Goal: Information Seeking & Learning: Learn about a topic

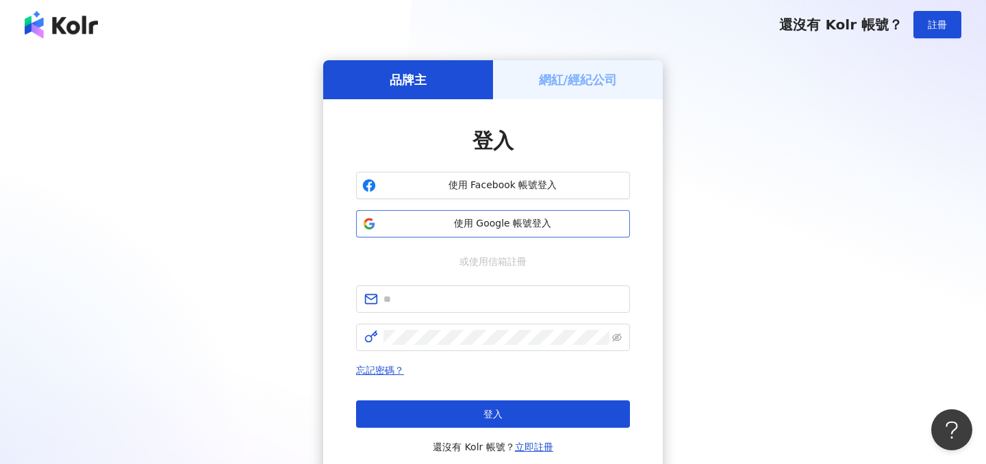
click at [557, 218] on span "使用 Google 帳號登入" at bounding box center [502, 224] width 242 height 14
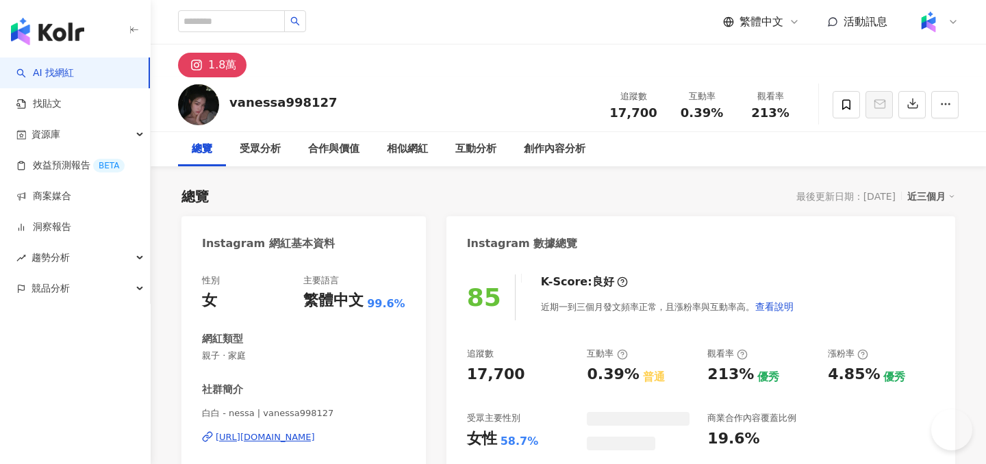
scroll to position [723, 0]
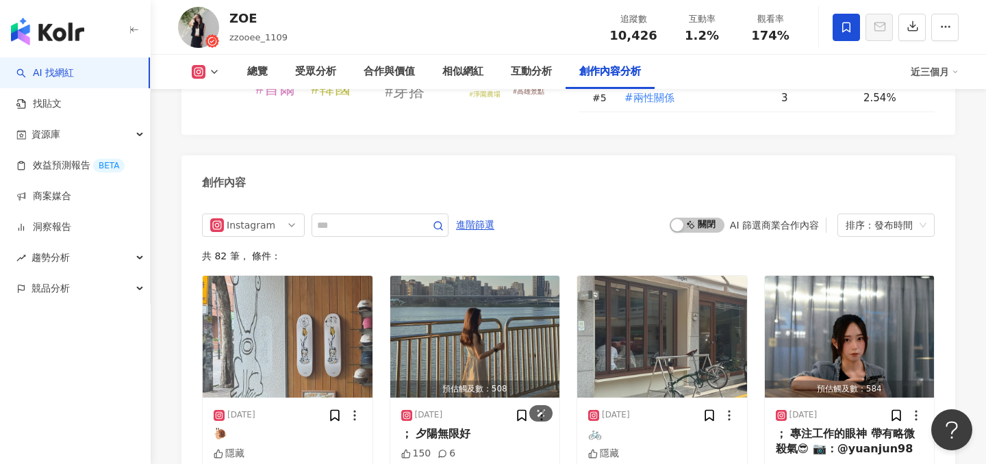
scroll to position [4056, 0]
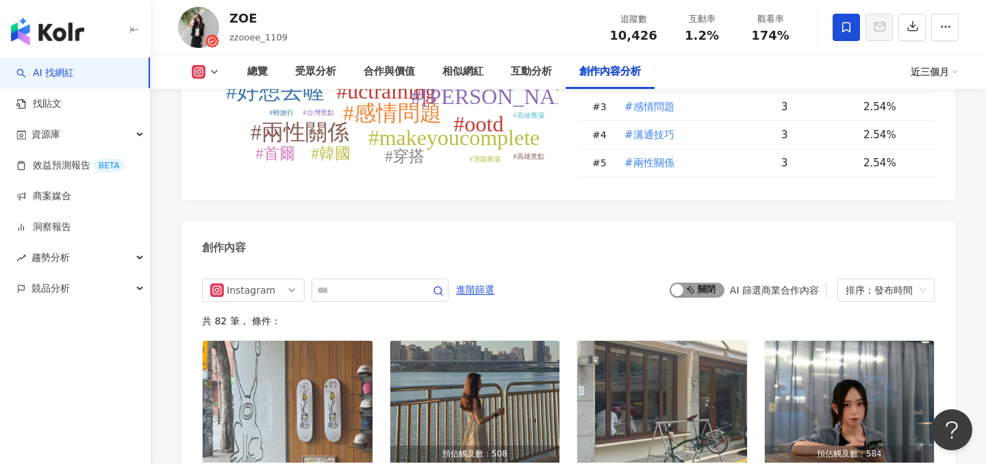
click at [691, 283] on span "啟動 關閉" at bounding box center [697, 290] width 55 height 15
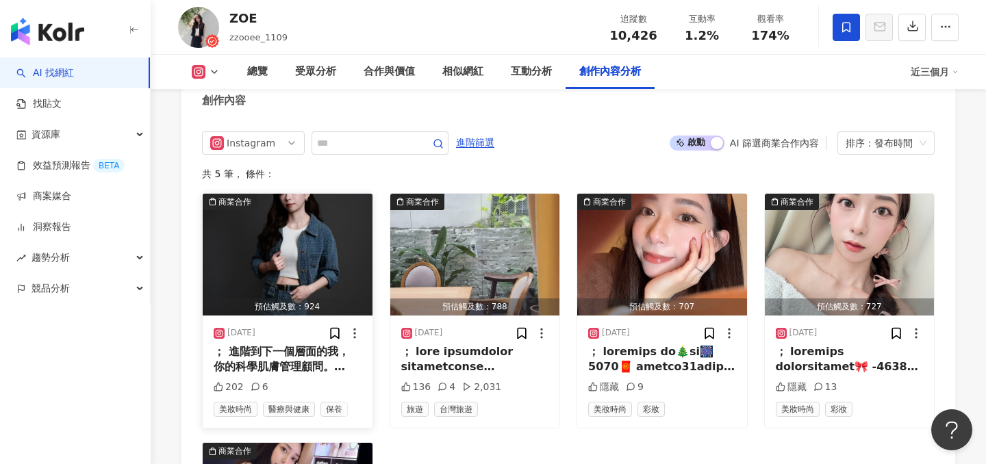
scroll to position [4206, 0]
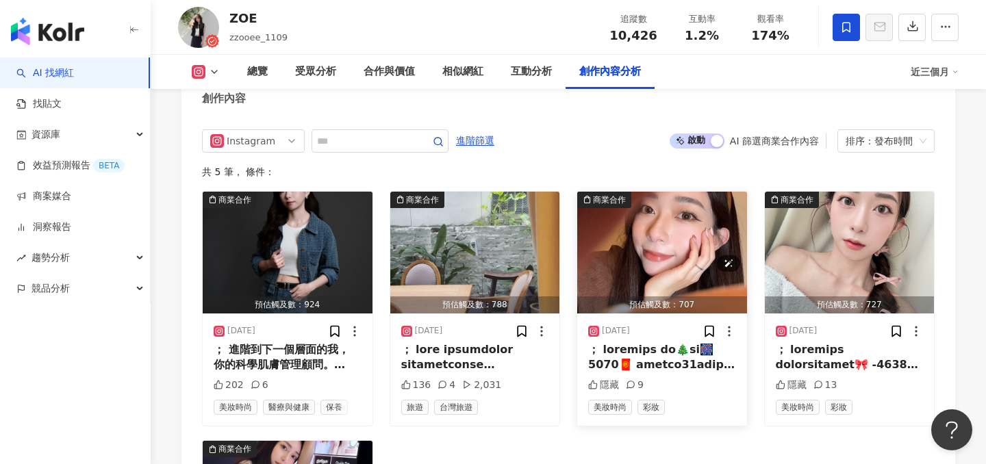
click at [656, 229] on img "button" at bounding box center [662, 253] width 170 height 122
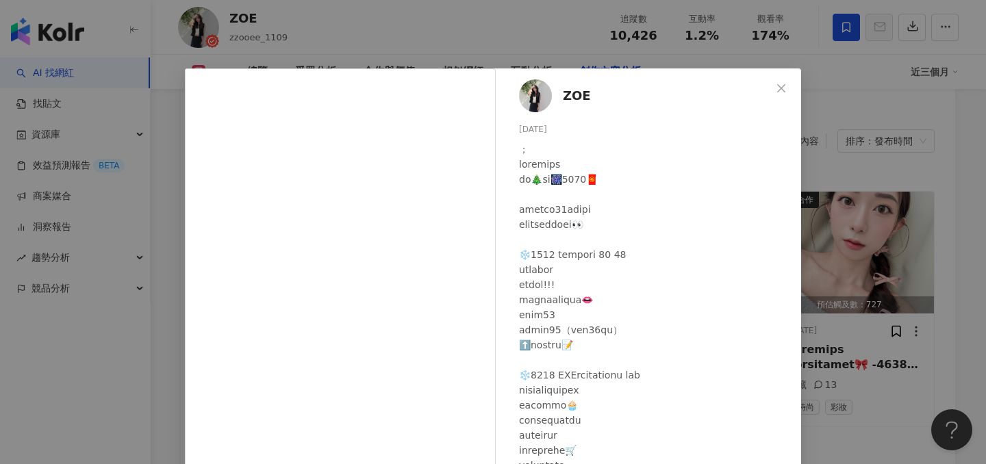
click at [912, 181] on div "ZOE 2024/12/24 隱藏 9 查看原始貼文" at bounding box center [493, 232] width 986 height 464
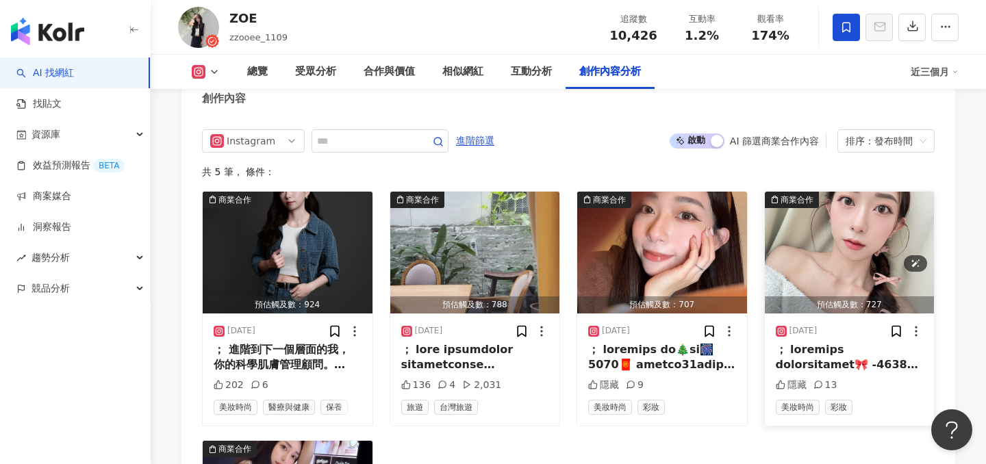
click at [891, 192] on img "button" at bounding box center [850, 253] width 170 height 122
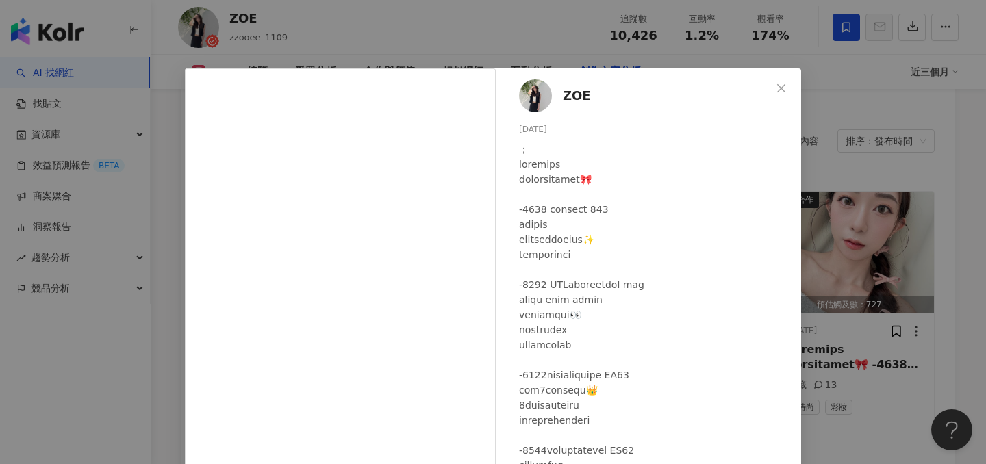
click at [876, 212] on div "ZOE 2024/10/29 隱藏 13 查看原始貼文" at bounding box center [493, 232] width 986 height 464
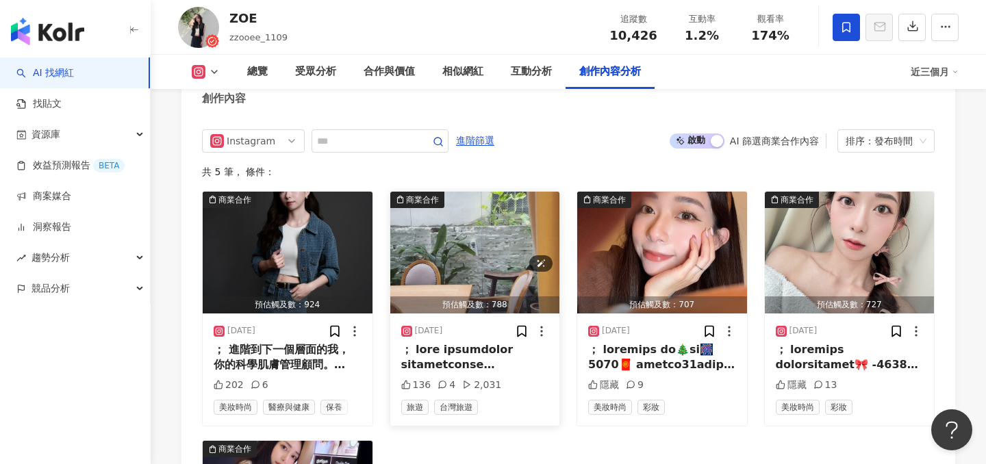
click at [509, 221] on img "button" at bounding box center [475, 253] width 170 height 122
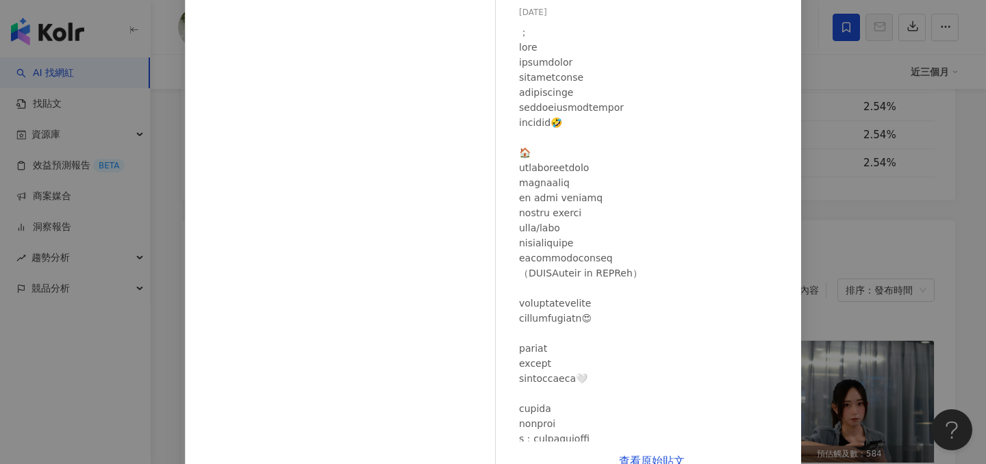
scroll to position [123, 0]
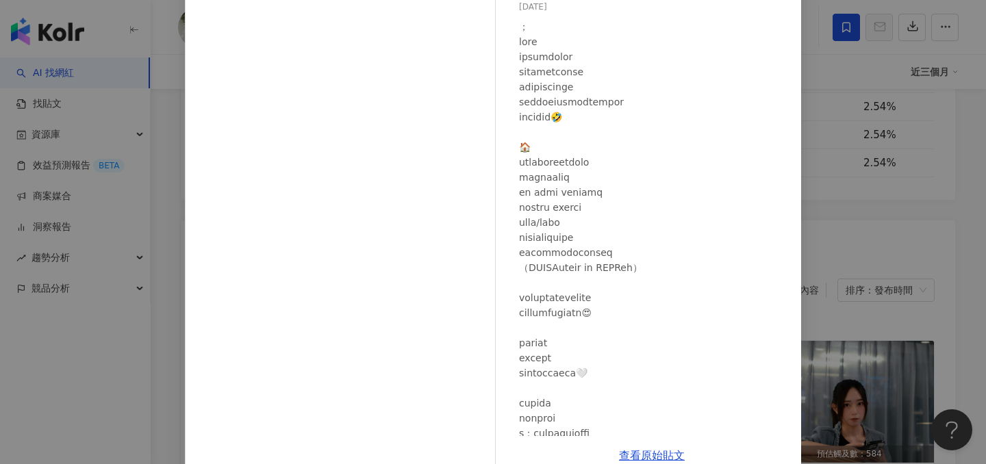
click at [875, 236] on div "ZOE 2024/12/27 136 4 2,031 查看原始貼文" at bounding box center [493, 232] width 986 height 464
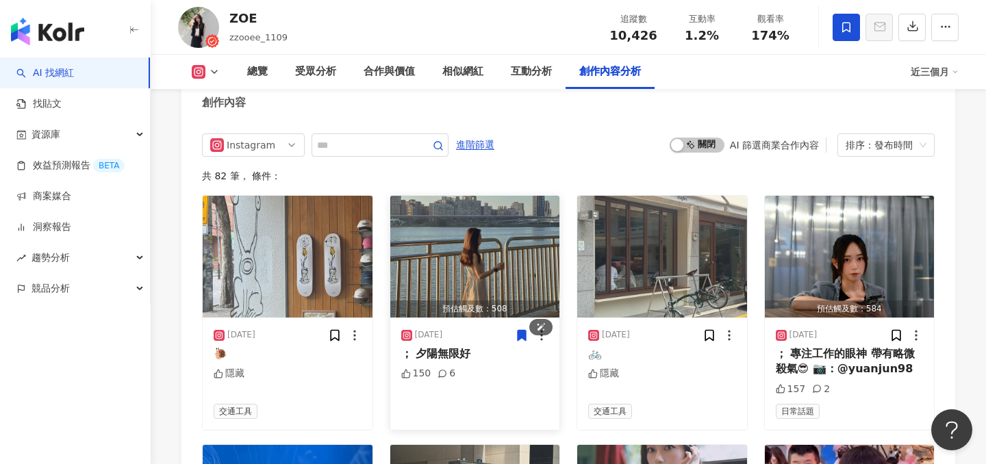
scroll to position [4143, 0]
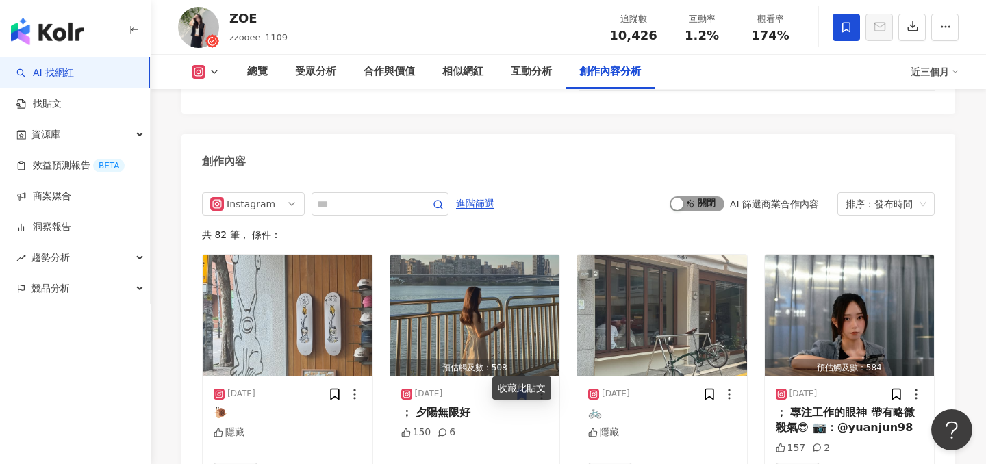
click at [684, 196] on span "啟動 關閉" at bounding box center [697, 203] width 55 height 15
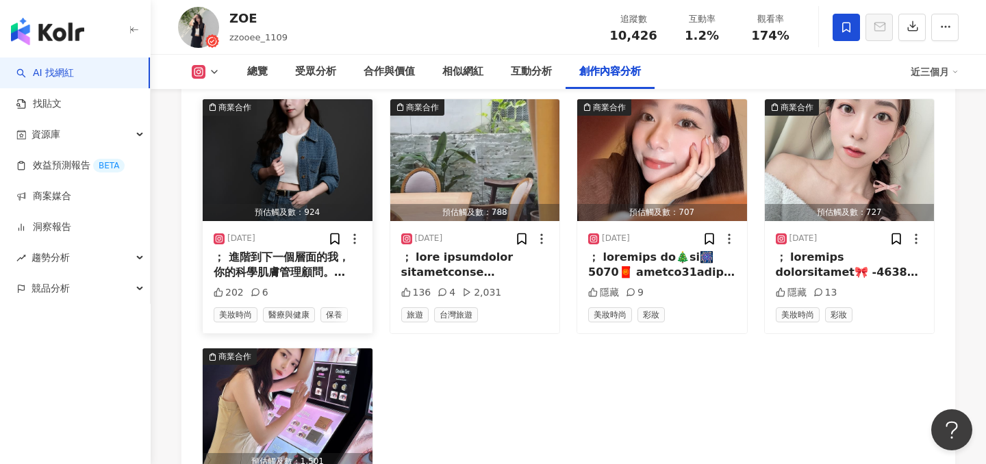
scroll to position [4348, 0]
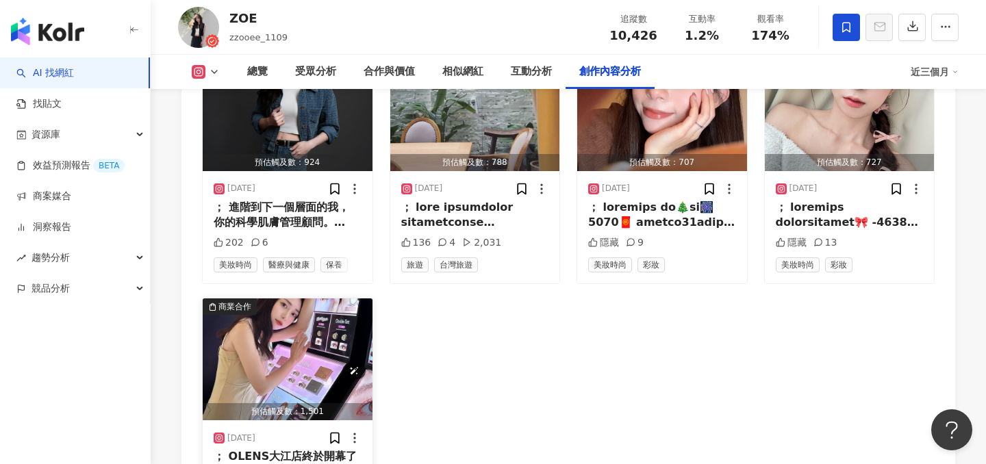
click at [301, 334] on img "button" at bounding box center [288, 359] width 170 height 122
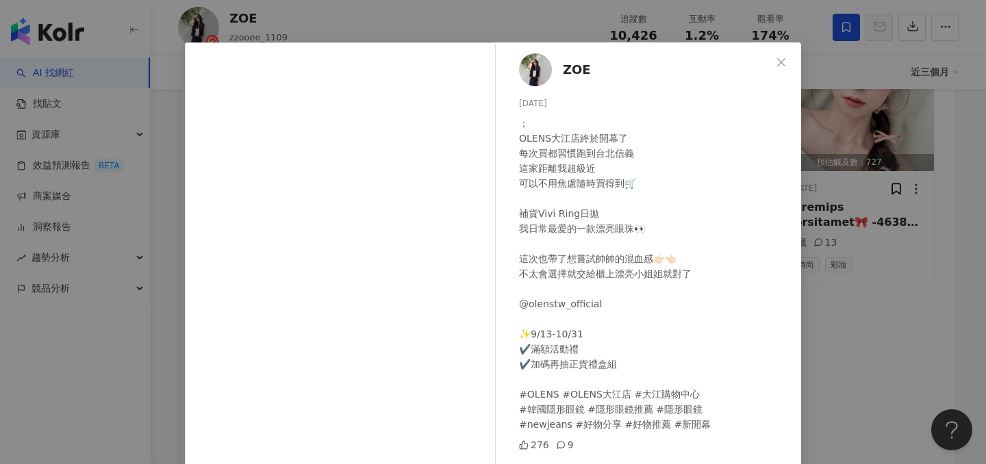
scroll to position [34, 0]
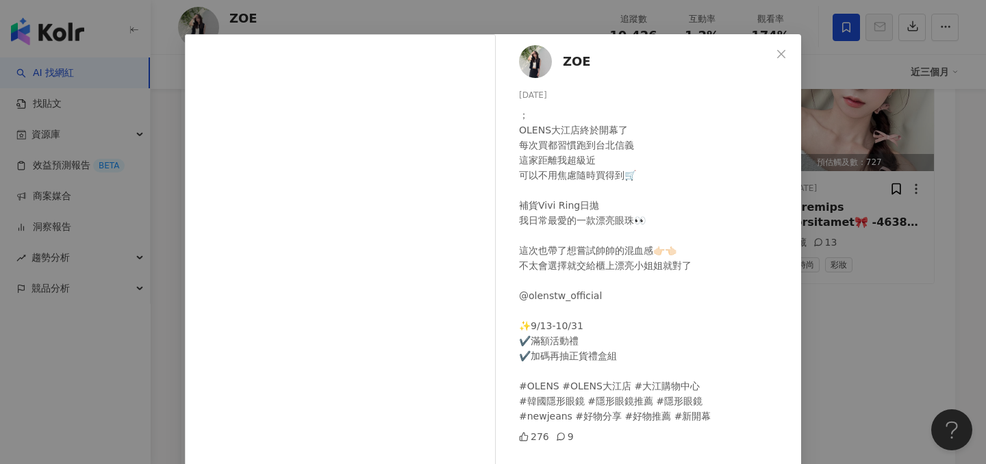
click at [908, 256] on div "ZOE 2024/10/10 ； OLENS大江店終於開幕了 每次買都習慣跑到台北信義 這家距離我超級近 可以不用焦慮隨時買得到🛒 補貨Vivi Ring日拋…" at bounding box center [493, 232] width 986 height 464
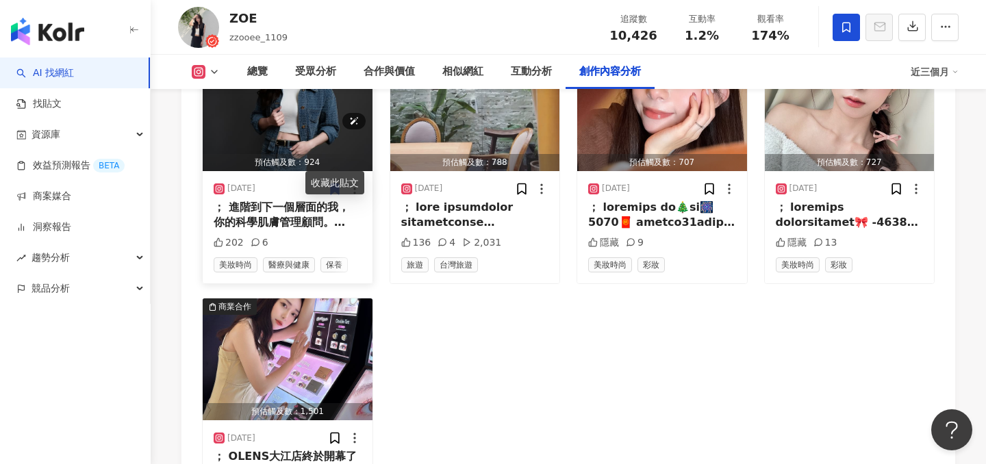
click at [279, 118] on img "button" at bounding box center [288, 110] width 170 height 122
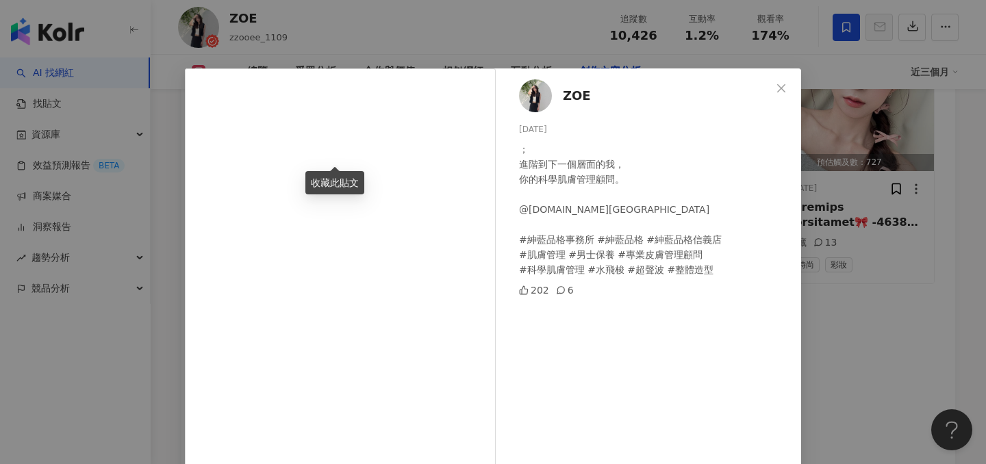
click at [789, 280] on div "ZOE 2025/5/23 ； 進階到下一個層面的我， 你的科學肌膚管理顧問。 @gentryblue.taipei #紳藍品格事務所 #紳藍品格 #紳藍品格…" at bounding box center [652, 313] width 298 height 490
